Goal: Navigation & Orientation: Find specific page/section

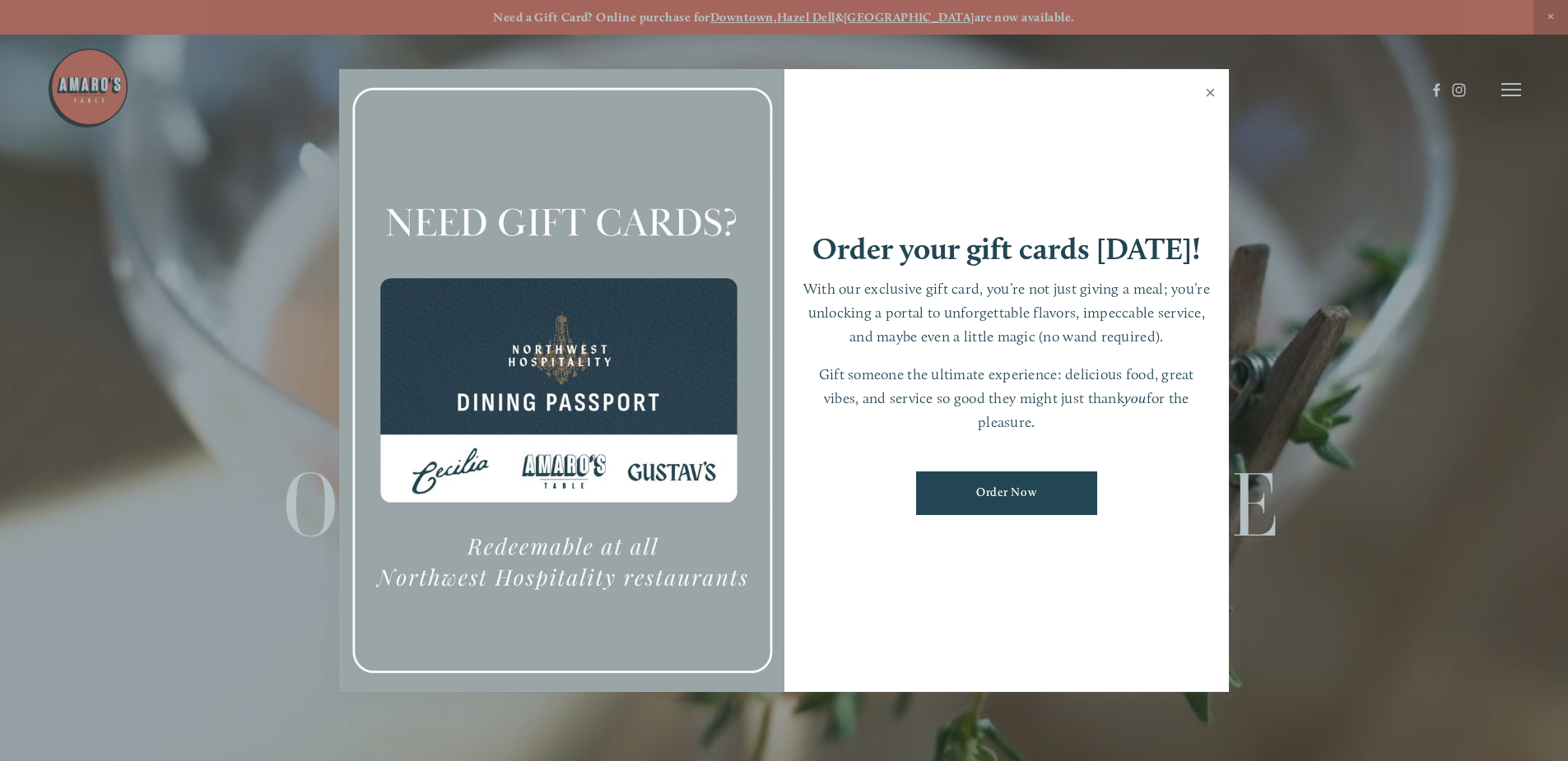
click at [1212, 87] on link "Close" at bounding box center [1210, 94] width 32 height 46
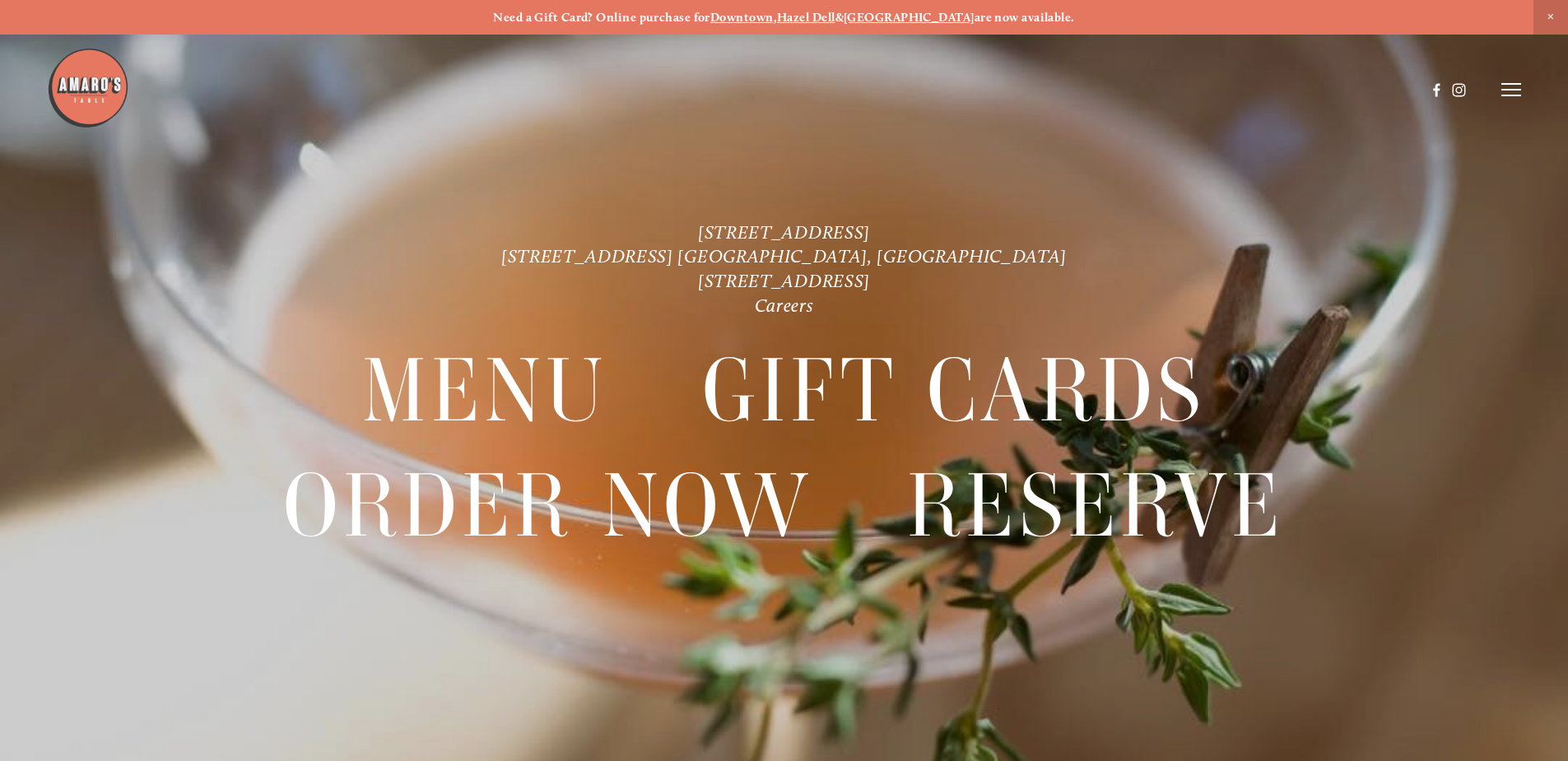
click at [1512, 89] on line at bounding box center [1511, 89] width 20 height 0
click at [1161, 83] on span "Menu" at bounding box center [1166, 89] width 34 height 16
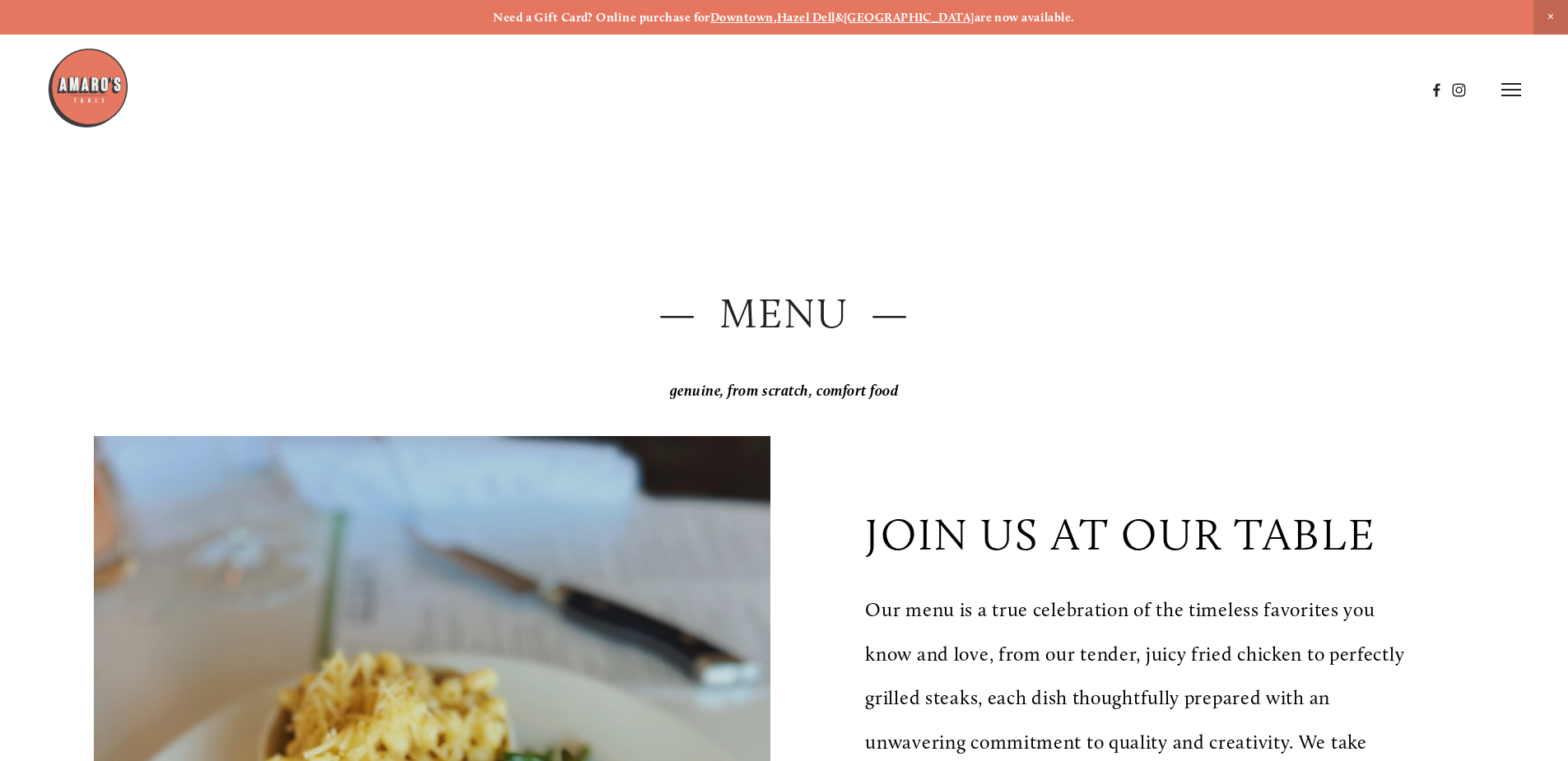
click at [1503, 72] on header "Menu Order Now Visit Gallery 0" at bounding box center [784, 89] width 1474 height 180
click at [1507, 86] on icon at bounding box center [1511, 89] width 20 height 15
click at [1292, 87] on span "Visit" at bounding box center [1289, 89] width 28 height 16
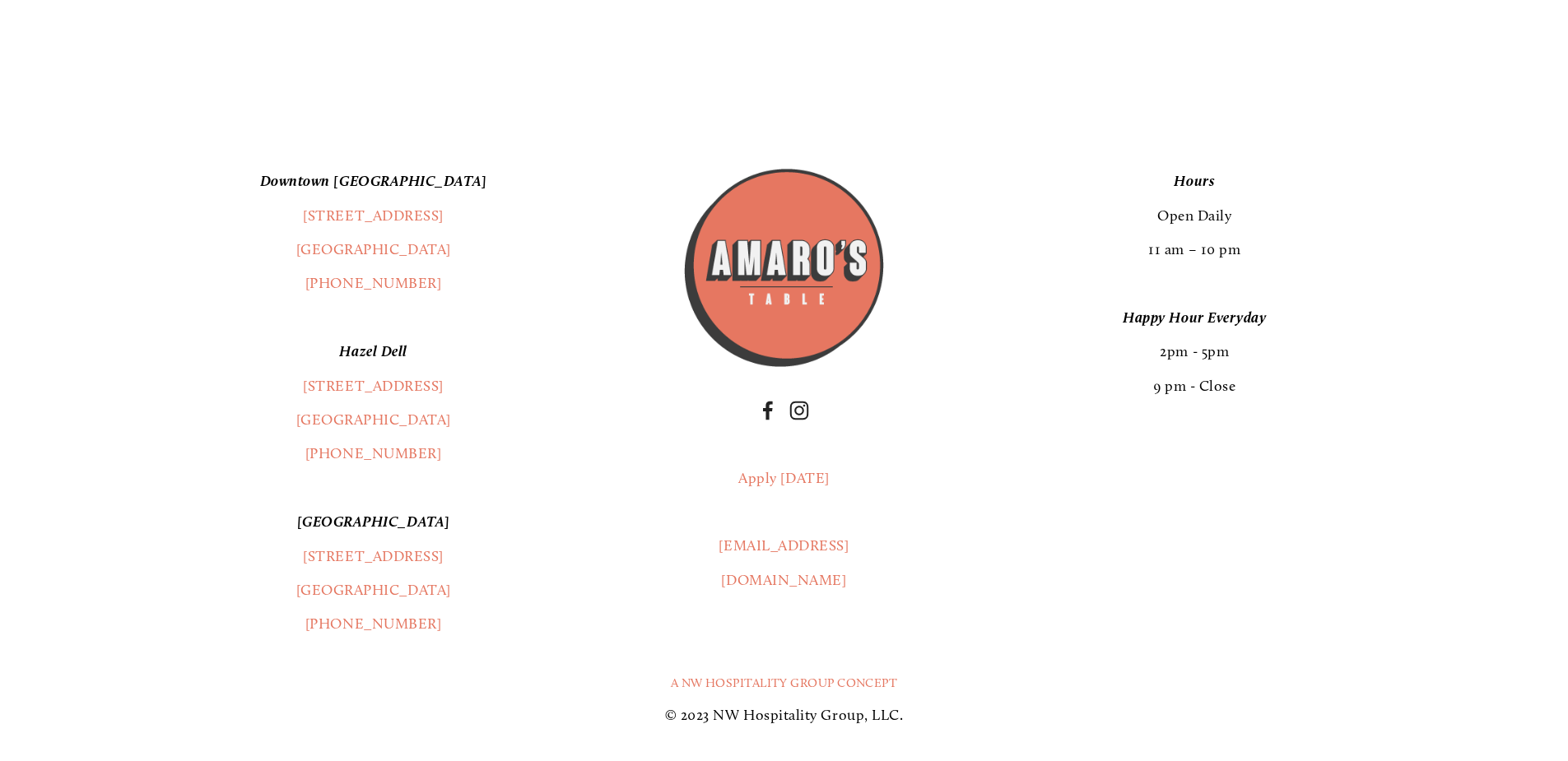
scroll to position [4442, 0]
